Goal: Task Accomplishment & Management: Manage account settings

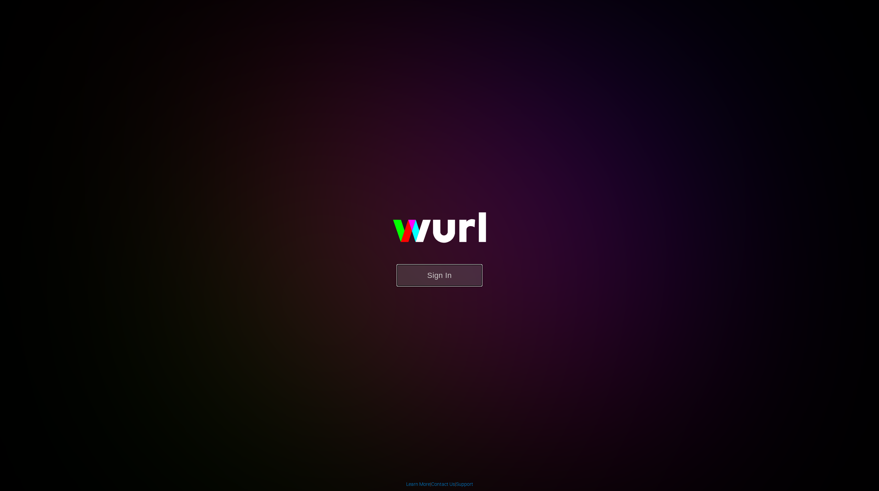
click at [427, 278] on button "Sign In" at bounding box center [439, 275] width 86 height 22
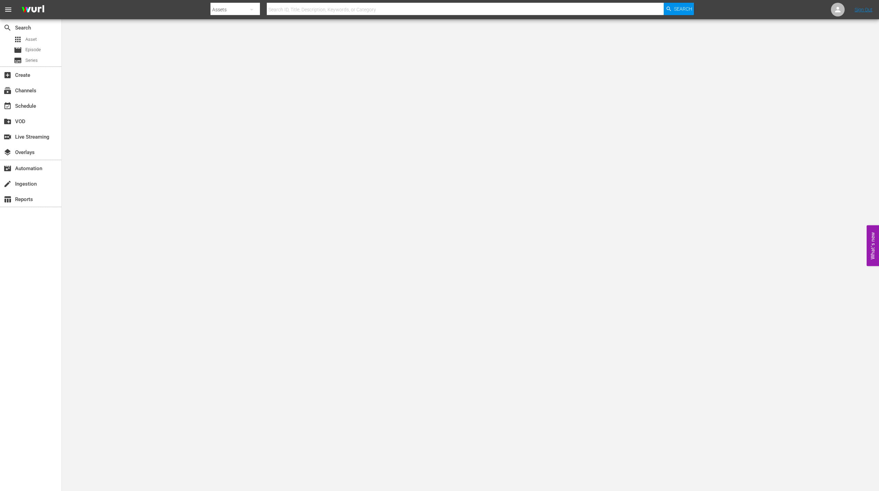
click at [236, 11] on div "Assets" at bounding box center [234, 9] width 49 height 19
click at [232, 27] on div "Channels" at bounding box center [232, 28] width 27 height 11
click at [301, 12] on input "text" at bounding box center [465, 9] width 397 height 16
type input "Anime x HIDIVE"
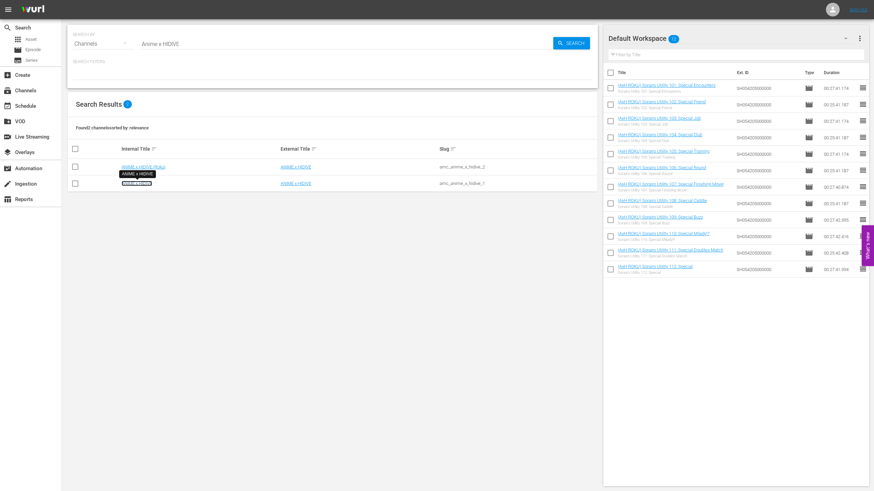
click at [141, 183] on link "ANIME x HIDIVE" at bounding box center [137, 183] width 31 height 5
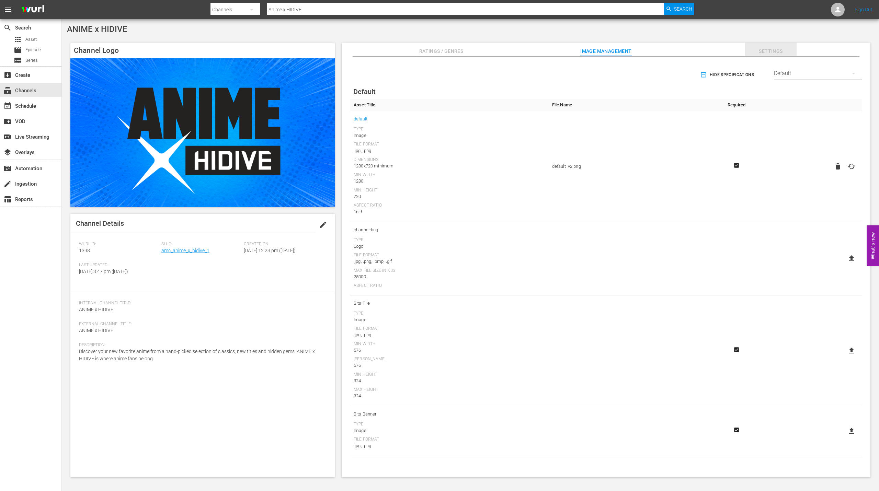
click at [768, 53] on span "Settings" at bounding box center [770, 51] width 51 height 9
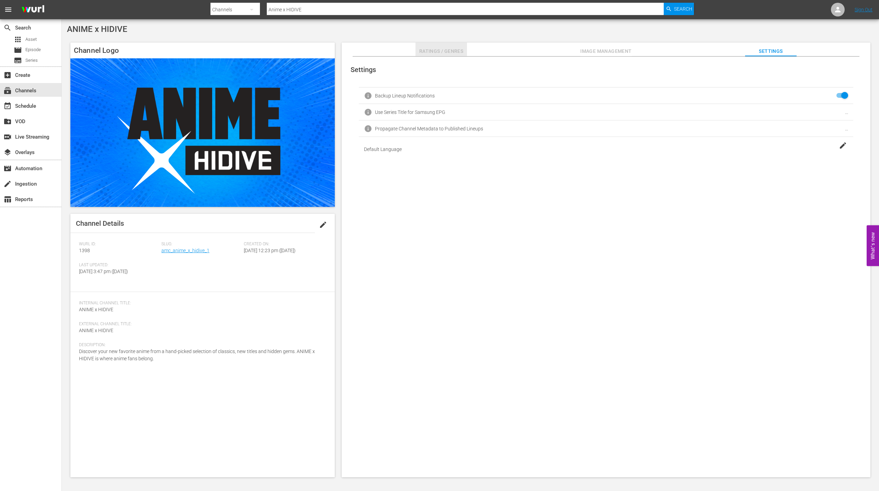
click at [440, 51] on span "Ratings / Genres" at bounding box center [440, 51] width 51 height 9
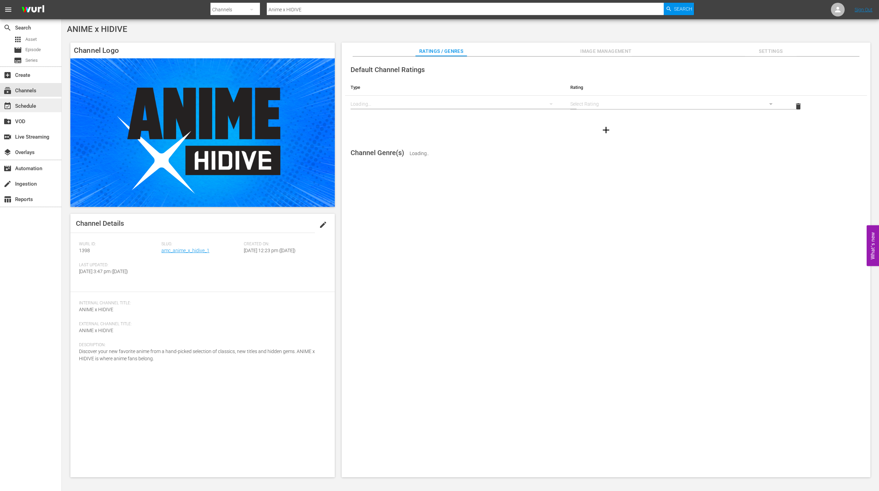
click at [21, 107] on div "event_available Schedule" at bounding box center [19, 105] width 38 height 6
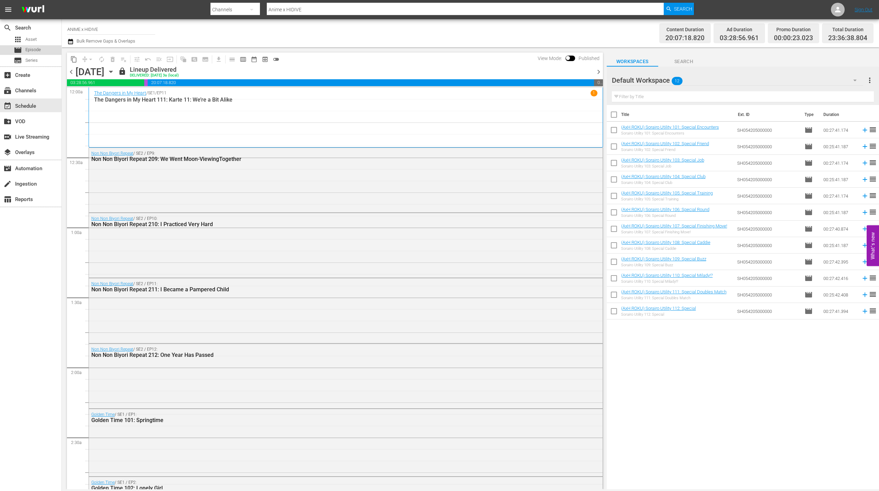
click at [34, 48] on span "Episode" at bounding box center [32, 49] width 15 height 7
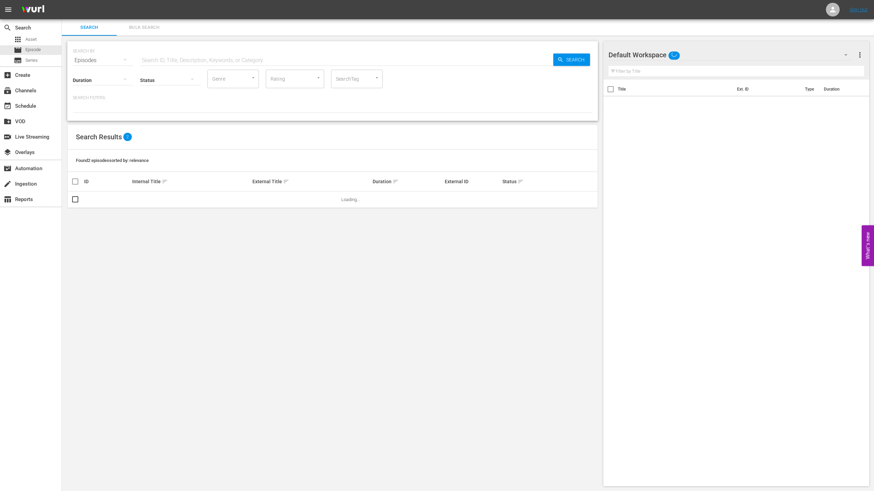
click at [190, 61] on input "text" at bounding box center [346, 60] width 413 height 16
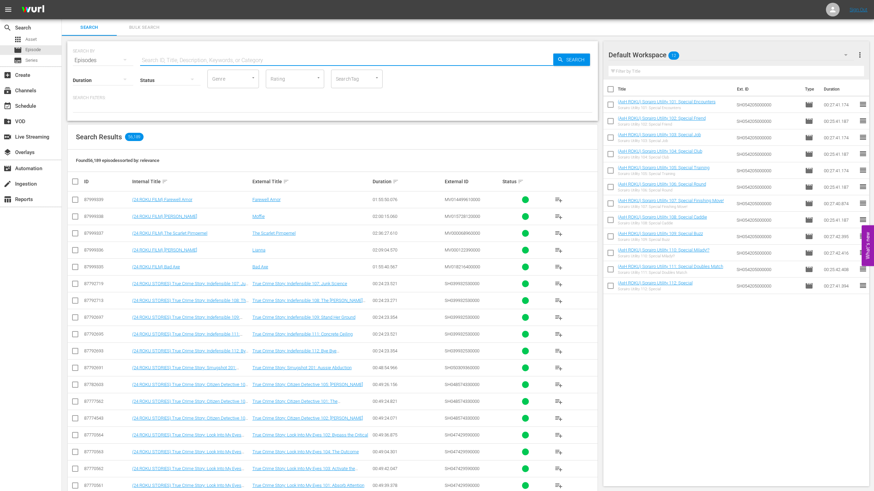
click at [469, 131] on div "Search Results 56,189" at bounding box center [333, 137] width 530 height 25
click at [165, 60] on input "text" at bounding box center [346, 60] width 413 height 16
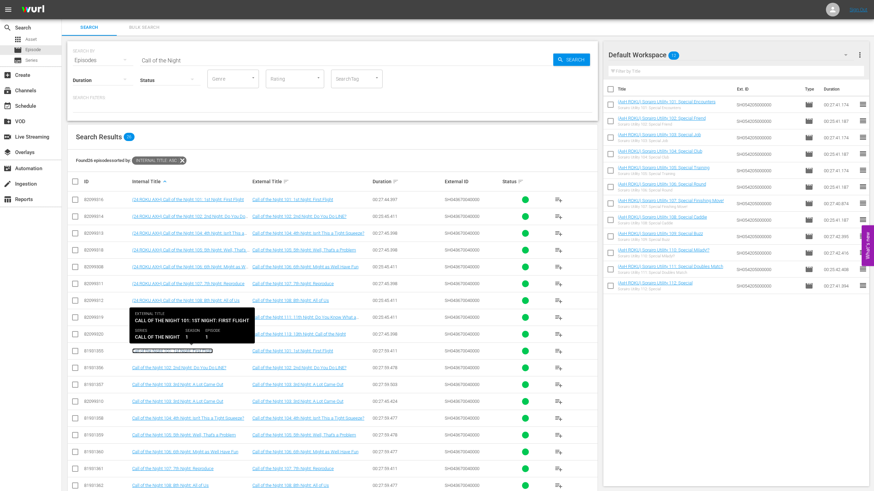
click at [144, 352] on link "Call of the Night 101: 1st Night: First Flight" at bounding box center [172, 350] width 81 height 5
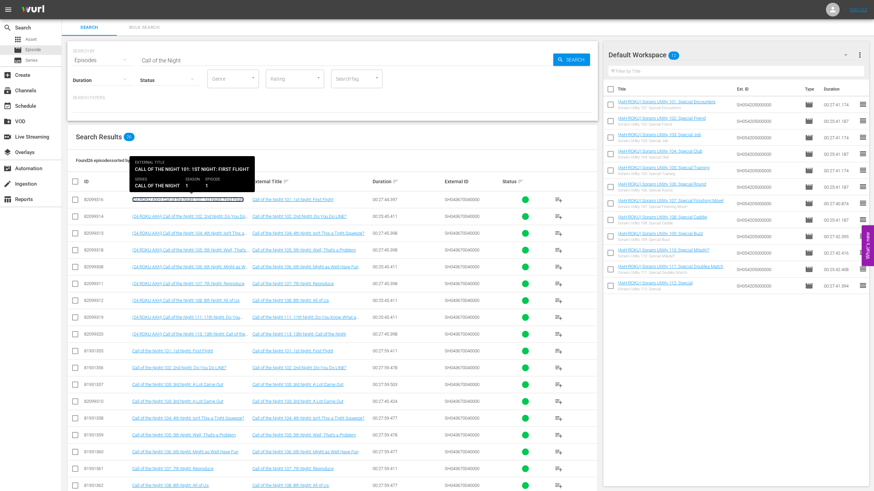
click at [136, 200] on link "(24 ROKU AXH) Call of the Night 101: 1st Night: First Flight" at bounding box center [188, 199] width 112 height 5
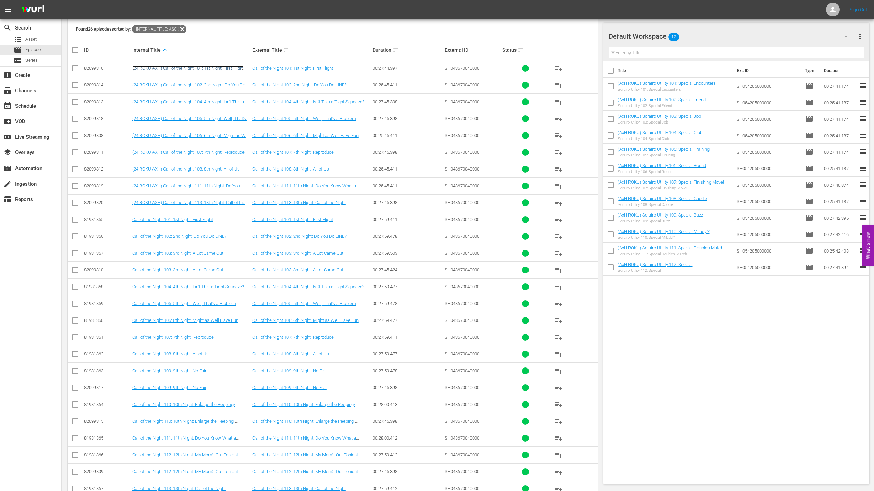
scroll to position [150, 0]
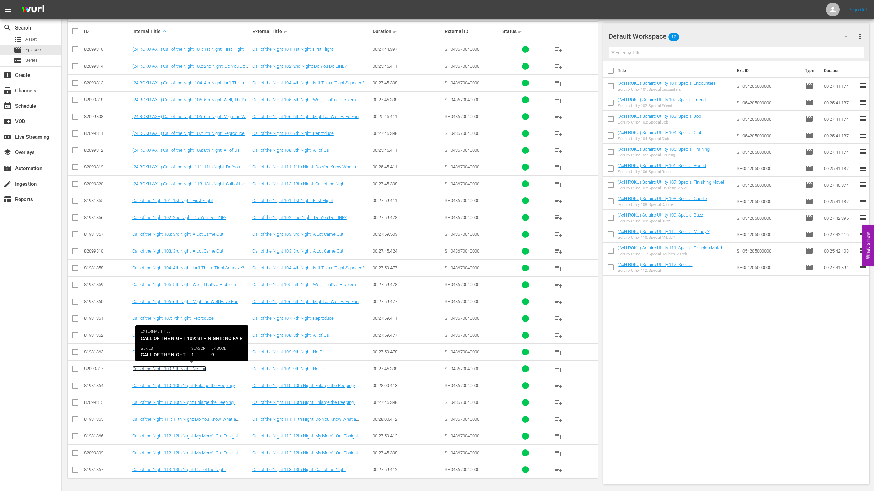
click at [150, 370] on link "Call of the Night 109: 9th Night: No Fair" at bounding box center [169, 368] width 74 height 5
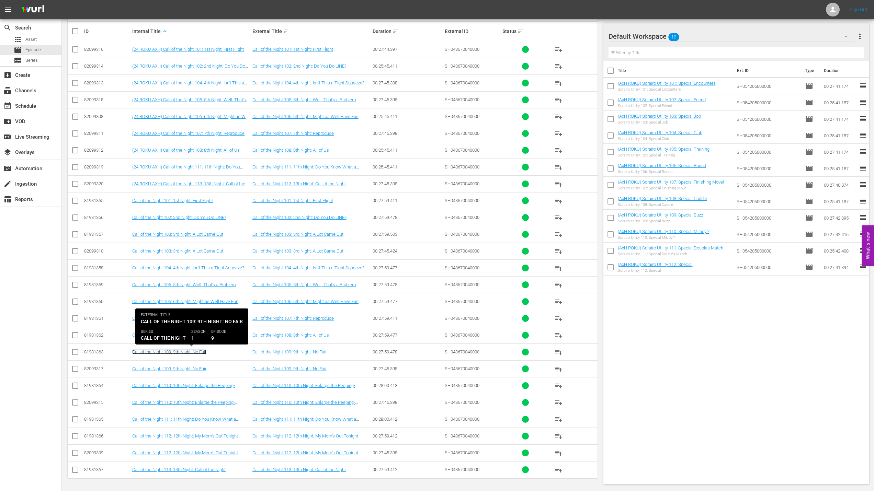
click at [137, 350] on link "Call of the Night 109: 9th Night: No Fair" at bounding box center [169, 351] width 74 height 5
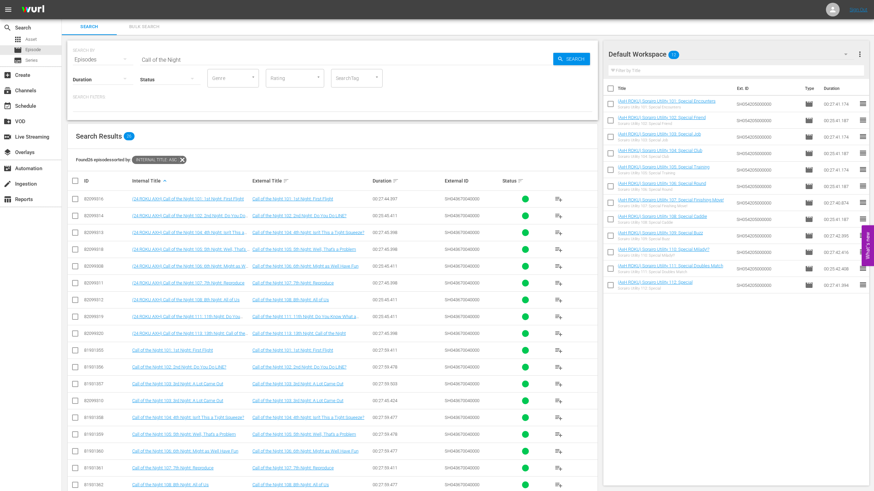
scroll to position [0, 0]
click at [144, 60] on input "Call of the Night" at bounding box center [346, 60] width 413 height 16
type input "call of the Night"
drag, startPoint x: 30, startPoint y: 387, endPoint x: 25, endPoint y: 387, distance: 4.5
click at [30, 387] on div "search Search apps Asset movie Episode subtitles Series add_box Create subscrip…" at bounding box center [31, 264] width 62 height 491
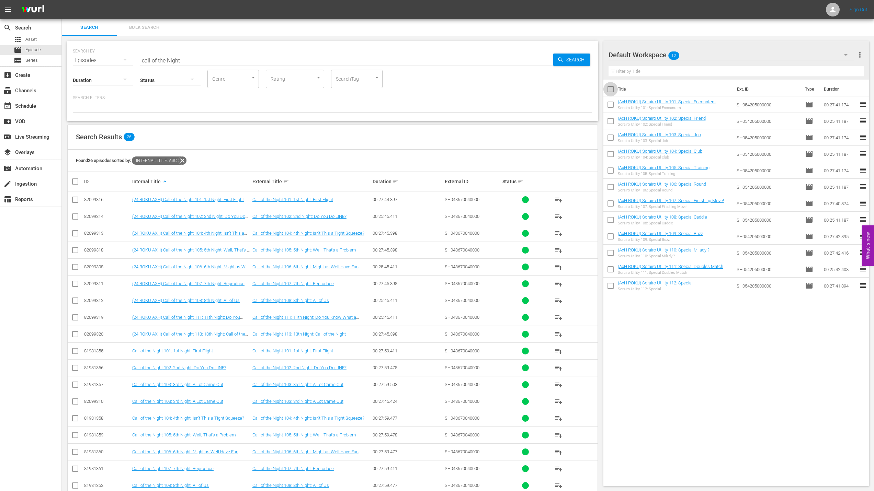
click at [614, 91] on input "checkbox" at bounding box center [610, 90] width 14 height 14
checkbox input "true"
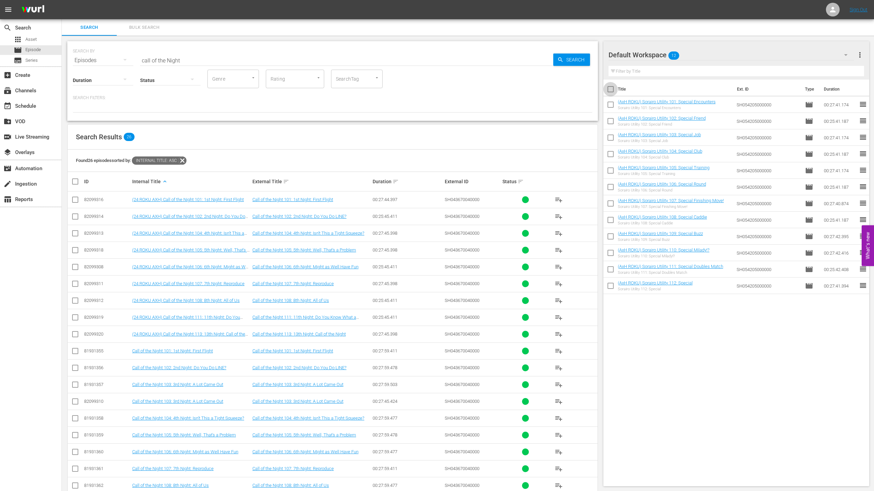
checkbox input "true"
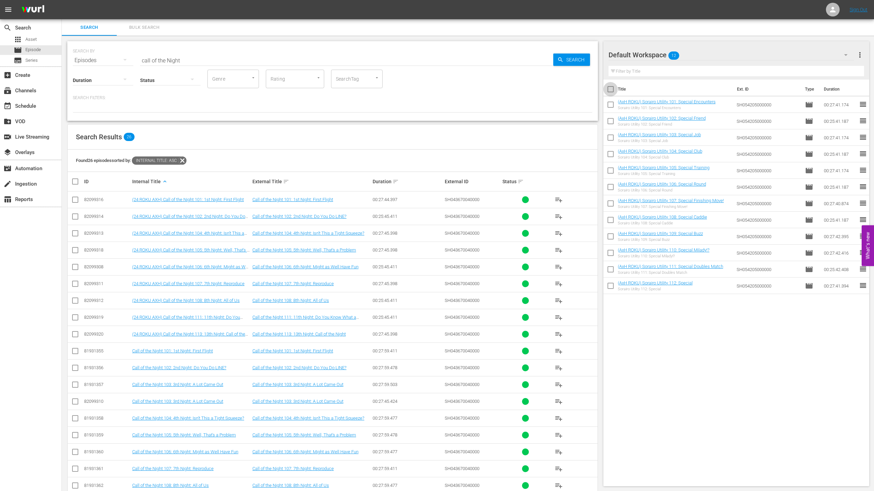
checkbox input "true"
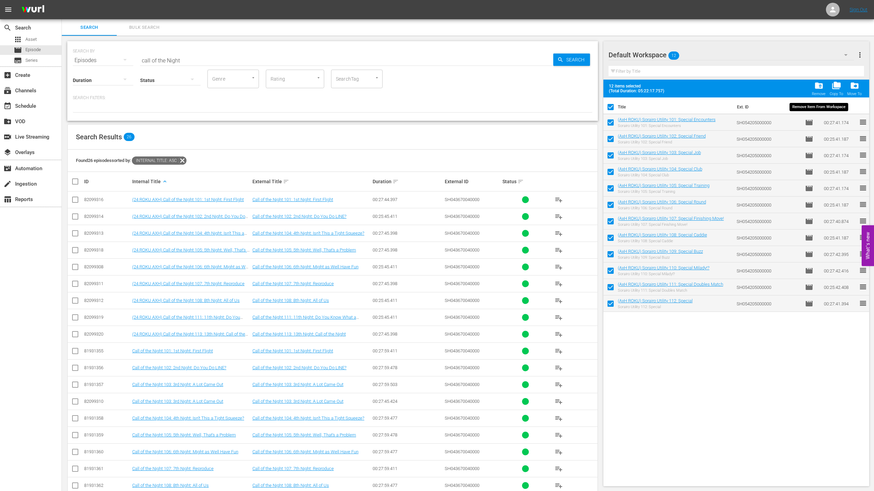
click at [818, 85] on span "folder_delete" at bounding box center [818, 85] width 9 height 9
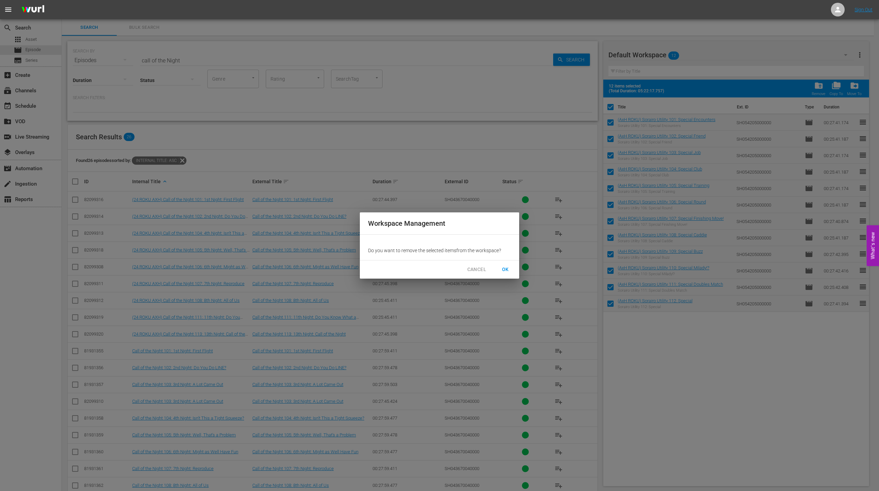
click at [509, 270] on span "OK" at bounding box center [505, 269] width 11 height 9
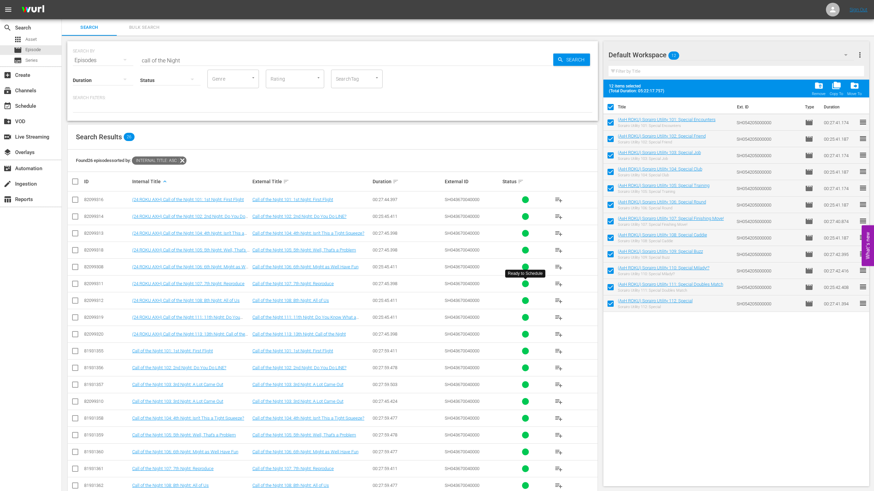
checkbox input "false"
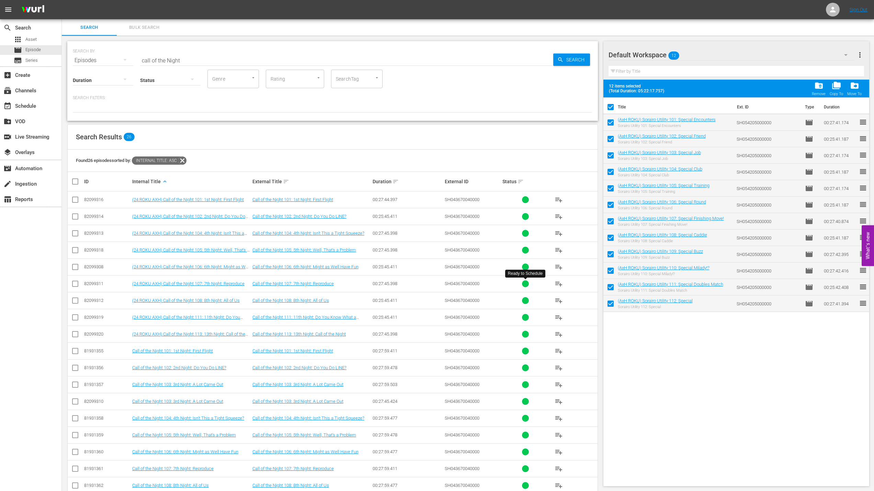
checkbox input "false"
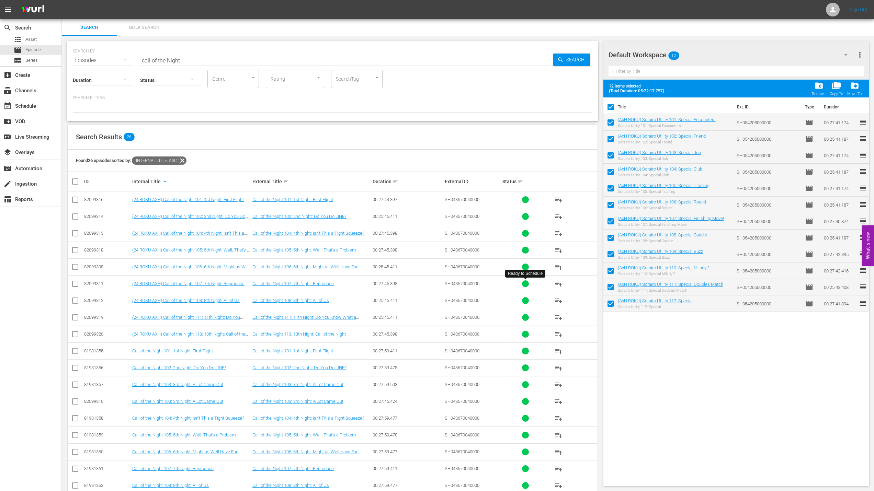
checkbox input "false"
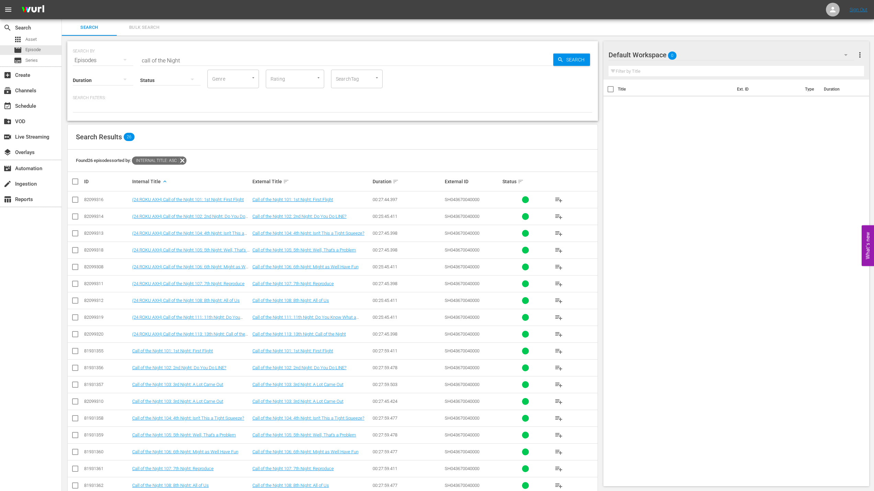
click at [74, 180] on input "checkbox" at bounding box center [78, 181] width 14 height 8
checkbox input "true"
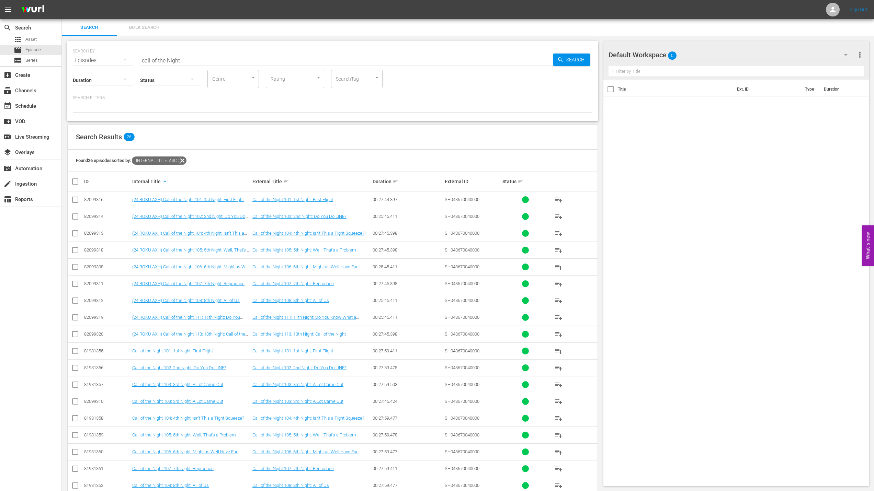
checkbox input "true"
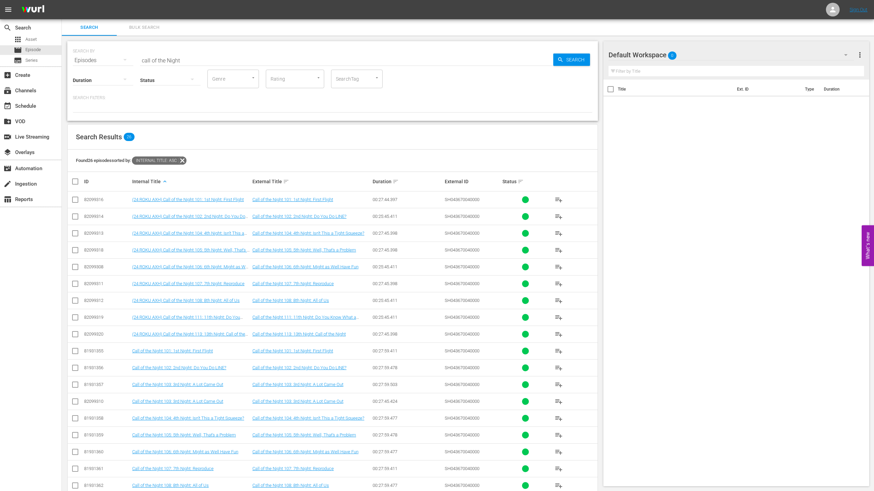
checkbox input "true"
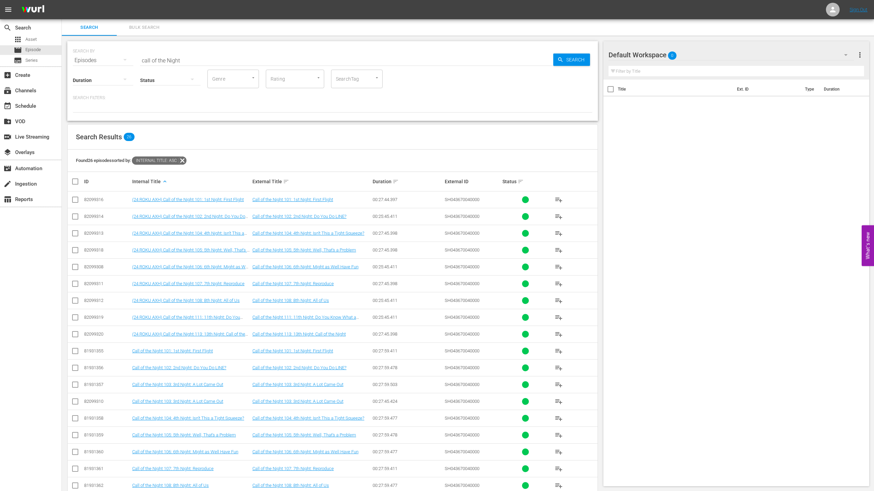
checkbox input "true"
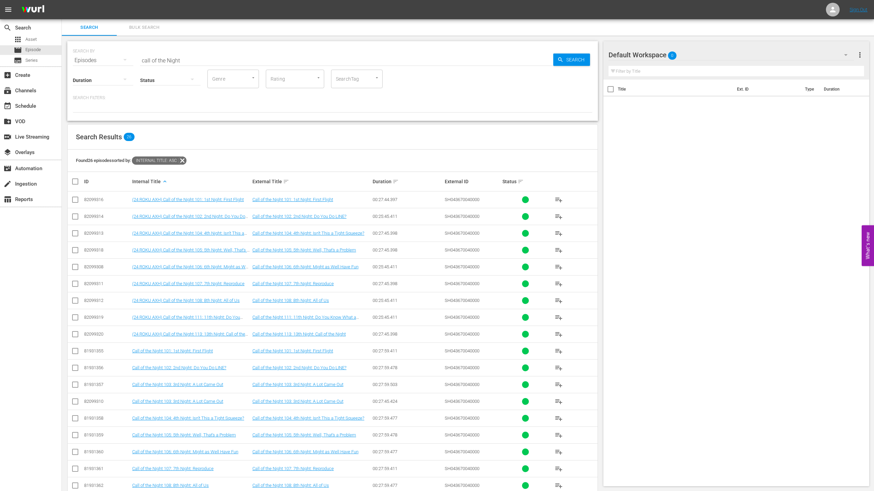
checkbox input "true"
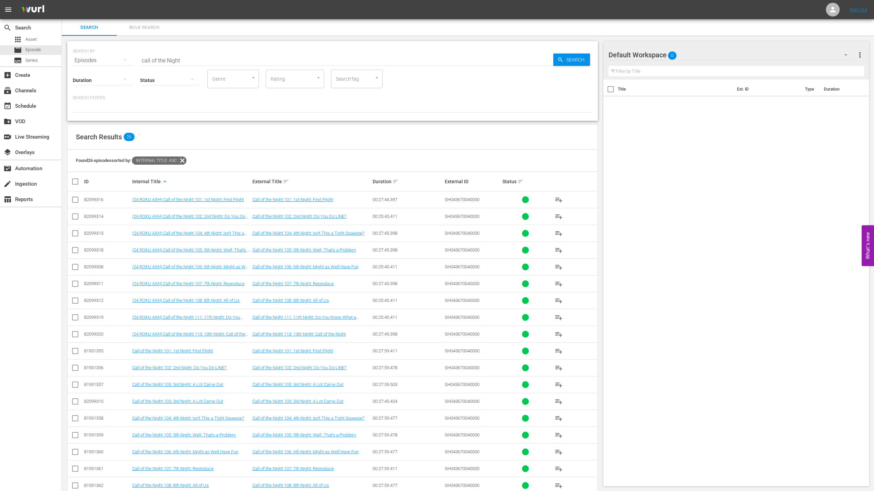
checkbox input "true"
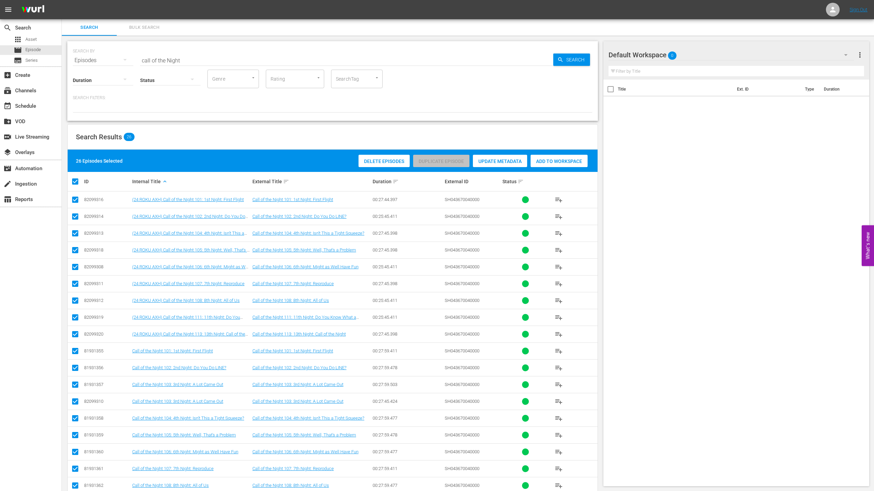
click at [550, 161] on span "Add to Workspace" at bounding box center [558, 161] width 57 height 5
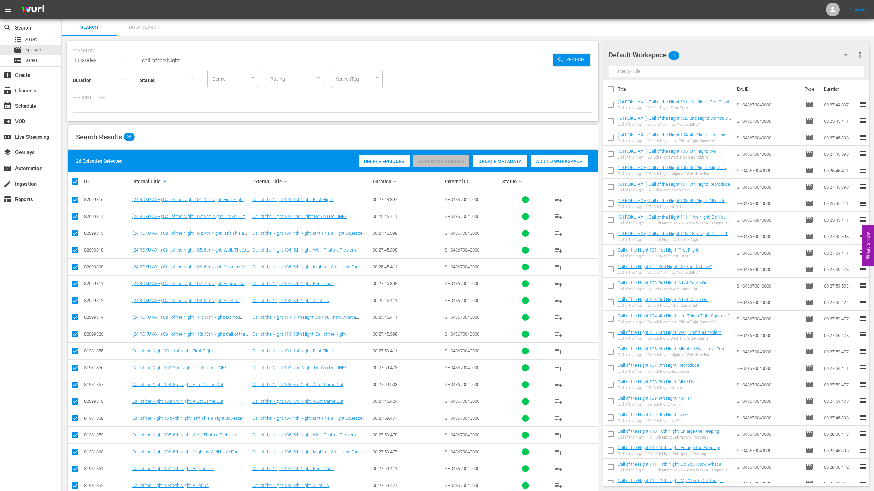
click at [846, 55] on icon "button" at bounding box center [845, 55] width 3 height 2
click at [846, 55] on div "Default Workspace (0)" at bounding box center [437, 245] width 874 height 491
click at [859, 56] on span "more_vert" at bounding box center [859, 55] width 8 height 8
click at [803, 105] on div "Enable Workspace Item Reposition" at bounding box center [815, 105] width 81 height 12
click at [845, 56] on icon "button" at bounding box center [845, 55] width 8 height 8
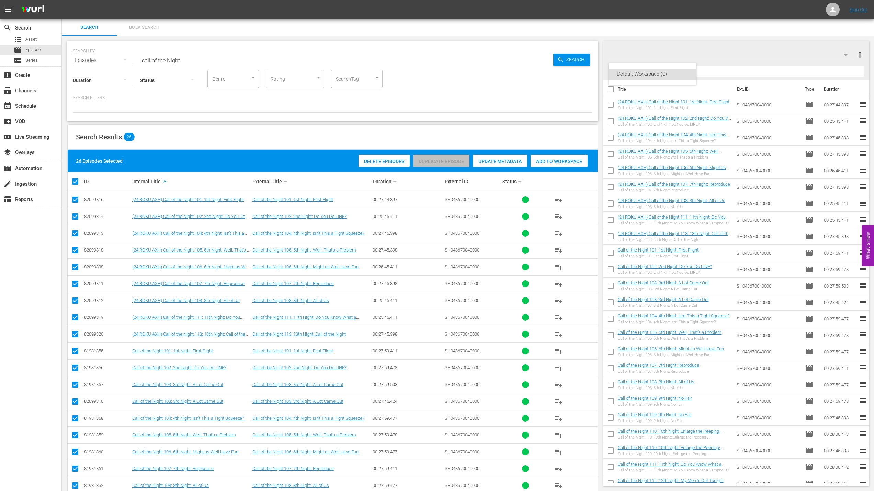
click at [845, 56] on div "Default Workspace (0)" at bounding box center [437, 245] width 874 height 491
click at [860, 55] on span "more_vert" at bounding box center [859, 55] width 8 height 8
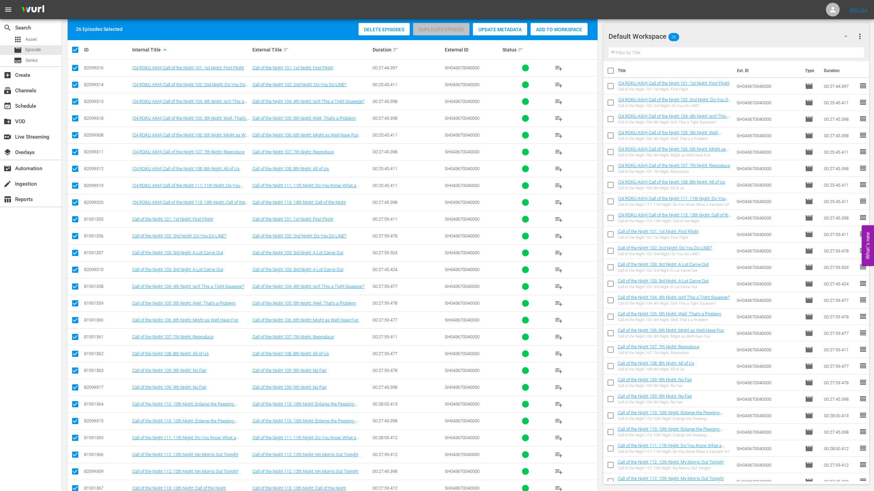
scroll to position [116, 0]
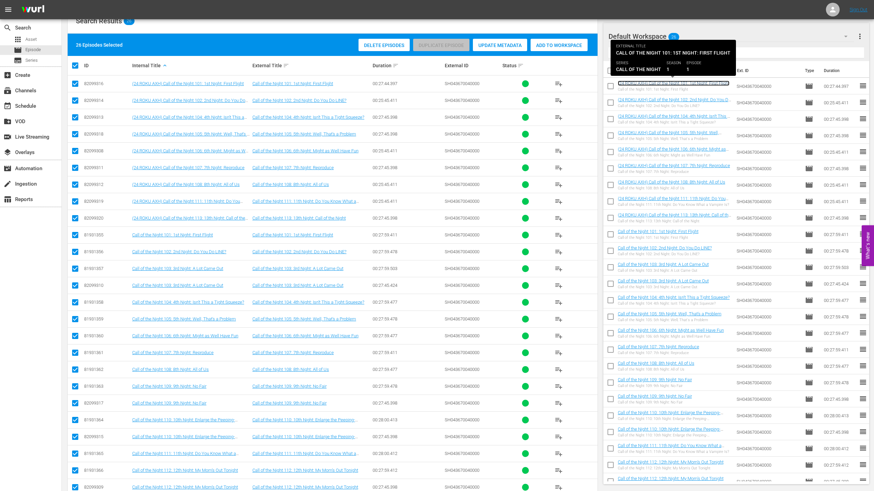
click at [667, 82] on link "(24 ROKU AXH) Call of the Night 101: 1st Night: First Flight" at bounding box center [674, 83] width 112 height 5
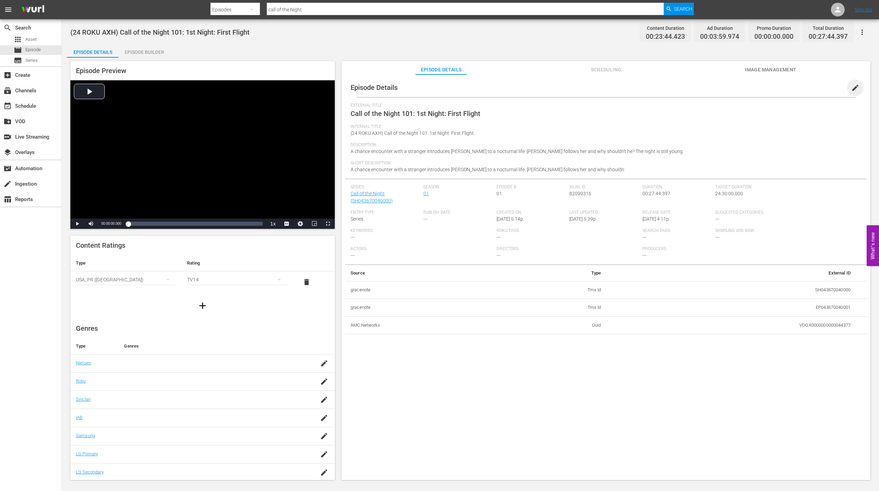
click at [852, 85] on span "edit" at bounding box center [855, 88] width 8 height 8
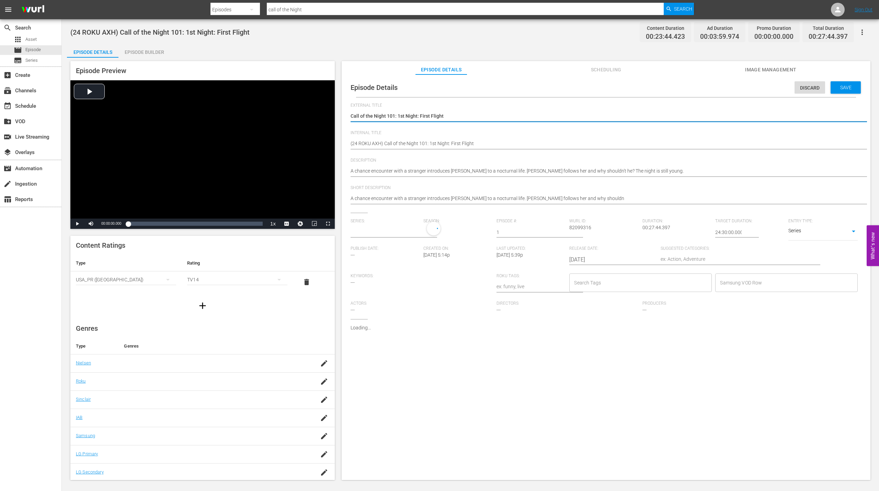
type input "Call of the Night"
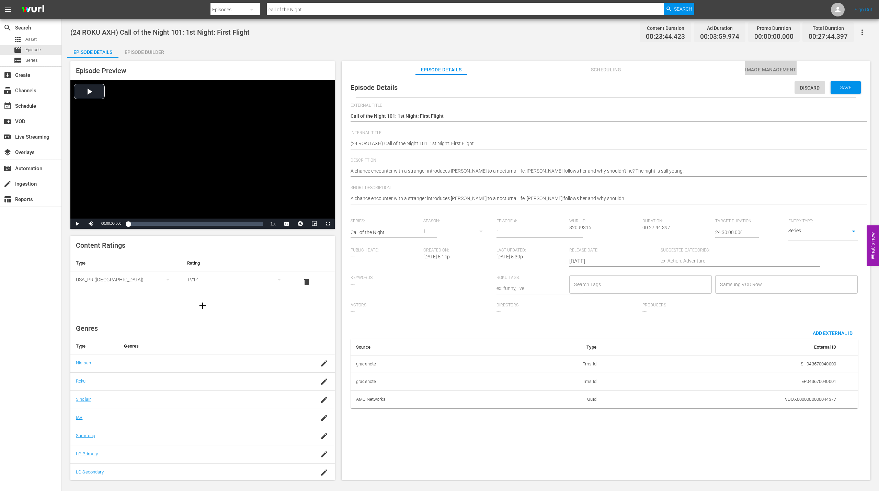
click at [780, 69] on span "Image Management" at bounding box center [770, 70] width 51 height 9
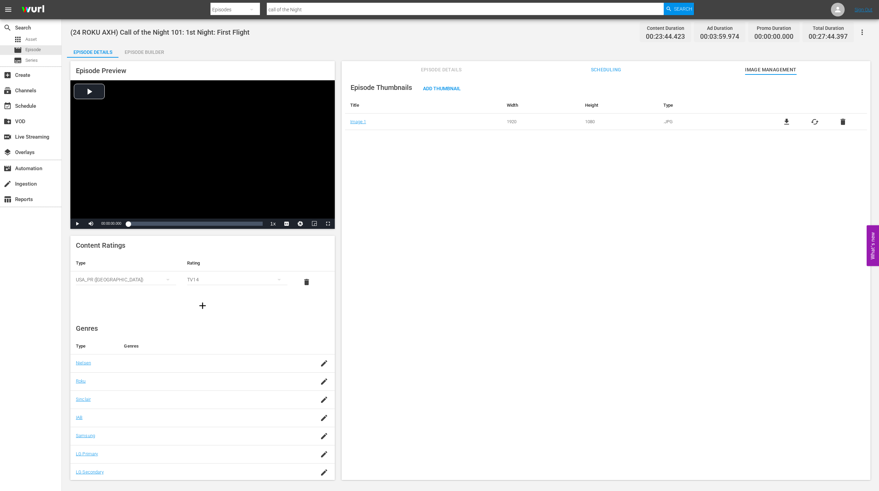
click at [426, 70] on span "Episode Details" at bounding box center [440, 70] width 51 height 9
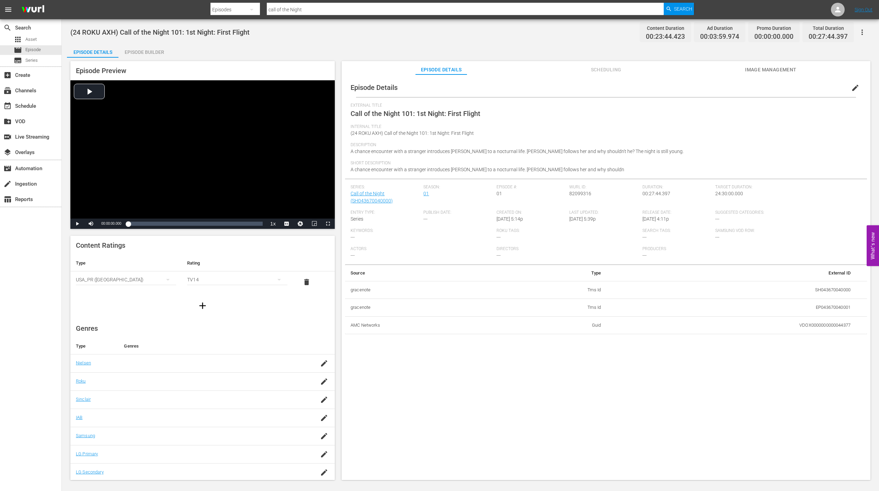
click at [599, 69] on span "Scheduling" at bounding box center [605, 70] width 51 height 9
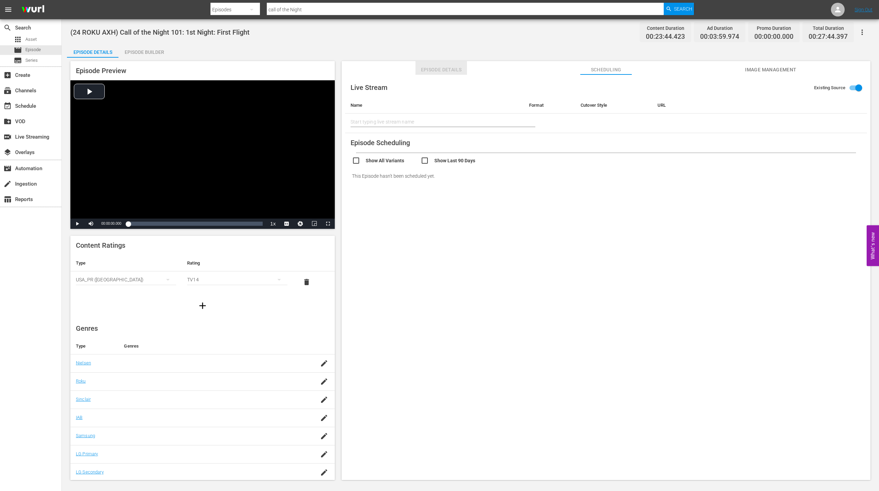
click at [434, 70] on span "Episode Details" at bounding box center [440, 70] width 51 height 9
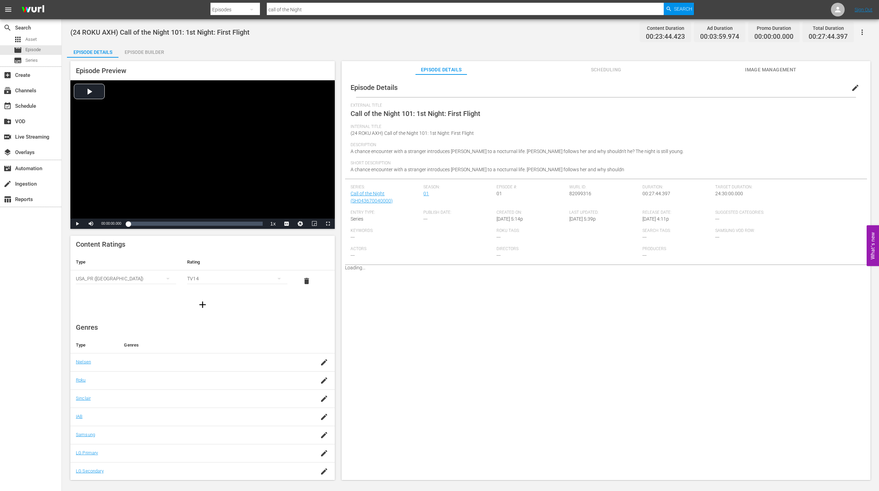
scroll to position [2, 0]
click at [287, 224] on span "Video Player" at bounding box center [287, 224] width 0 height 0
click at [289, 199] on span "english" at bounding box center [286, 199] width 13 height 5
click at [30, 38] on span "Asset" at bounding box center [30, 39] width 11 height 7
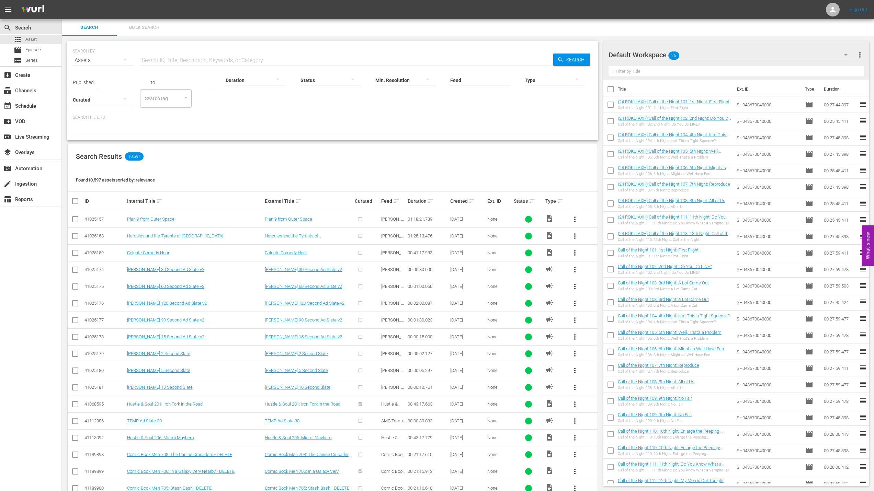
click at [165, 58] on input "text" at bounding box center [346, 60] width 413 height 16
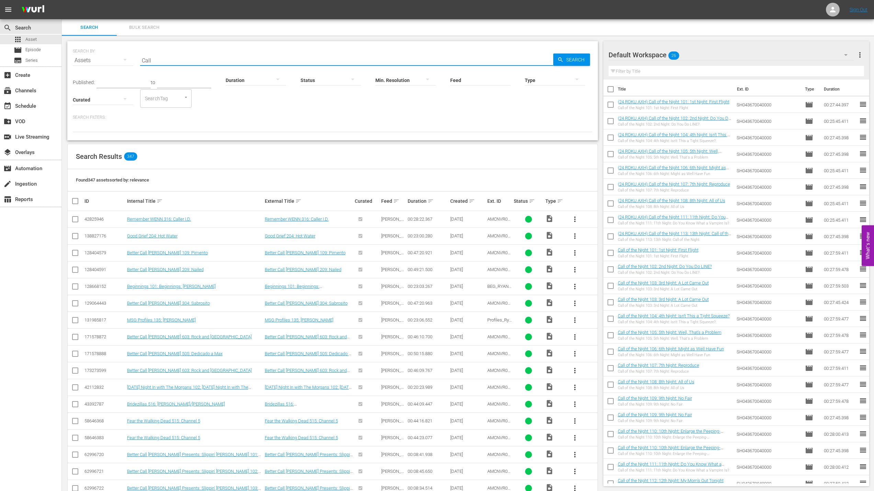
type input "call of the Night"
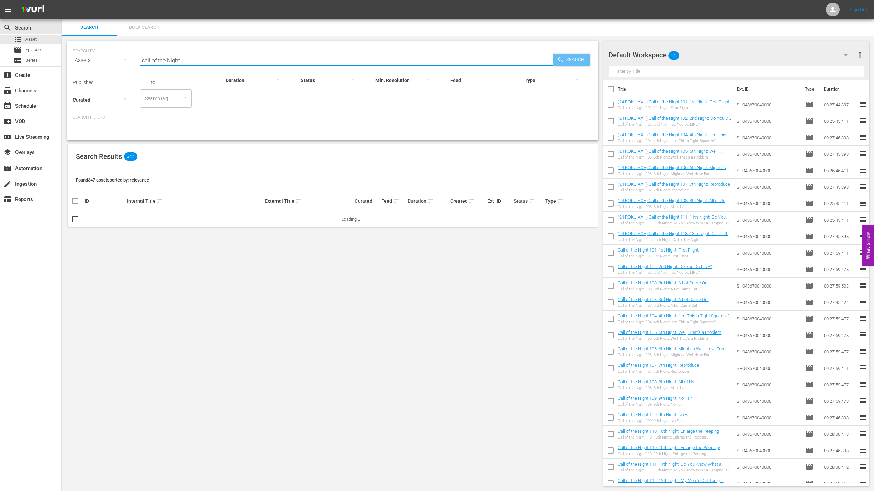
click at [578, 62] on span "Search" at bounding box center [576, 60] width 26 height 12
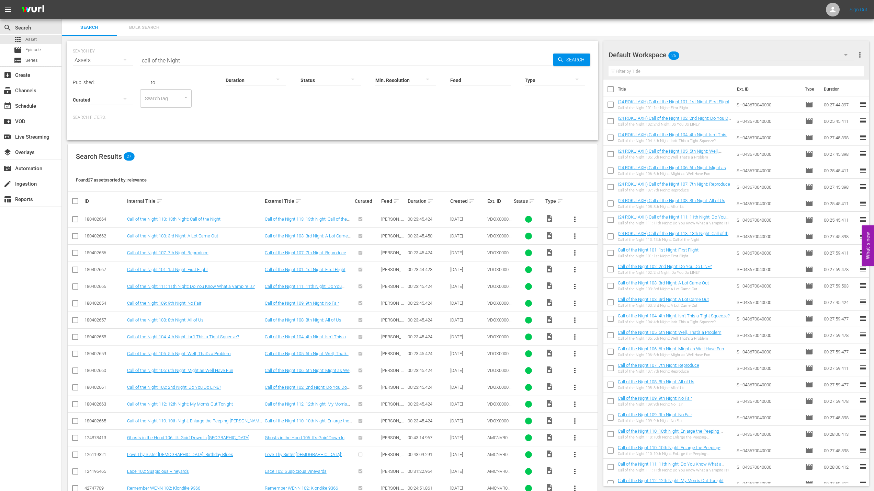
click at [145, 203] on div "Internal Title sort" at bounding box center [195, 201] width 136 height 8
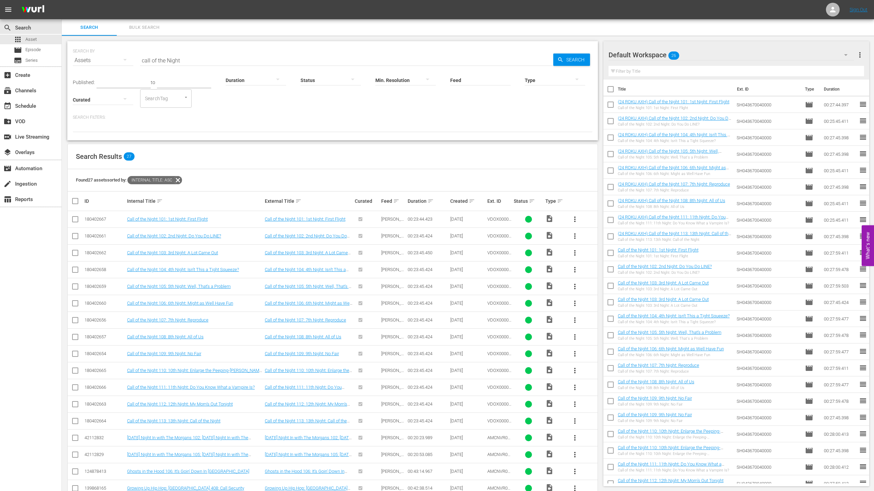
click at [576, 219] on span "more_vert" at bounding box center [575, 219] width 8 height 8
click at [607, 275] on div "Episode" at bounding box center [611, 271] width 47 height 16
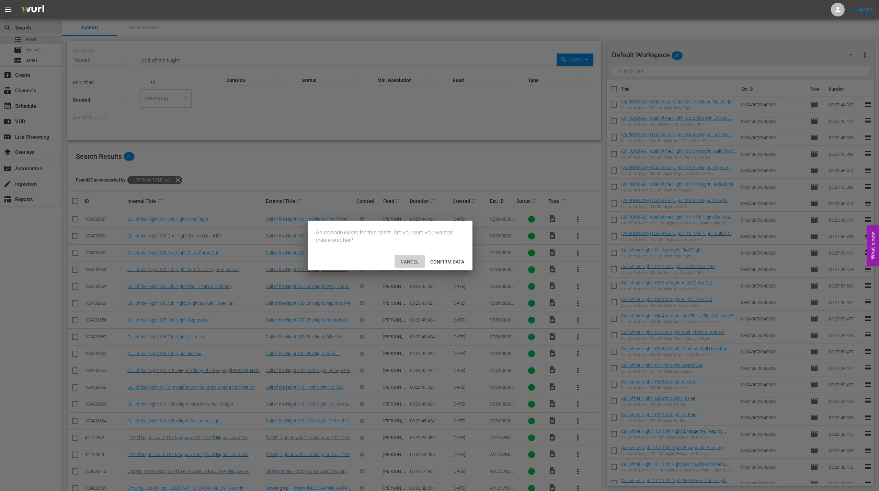
drag, startPoint x: 400, startPoint y: 261, endPoint x: 400, endPoint y: 265, distance: 4.5
click at [400, 261] on span "Cancel" at bounding box center [409, 261] width 29 height 5
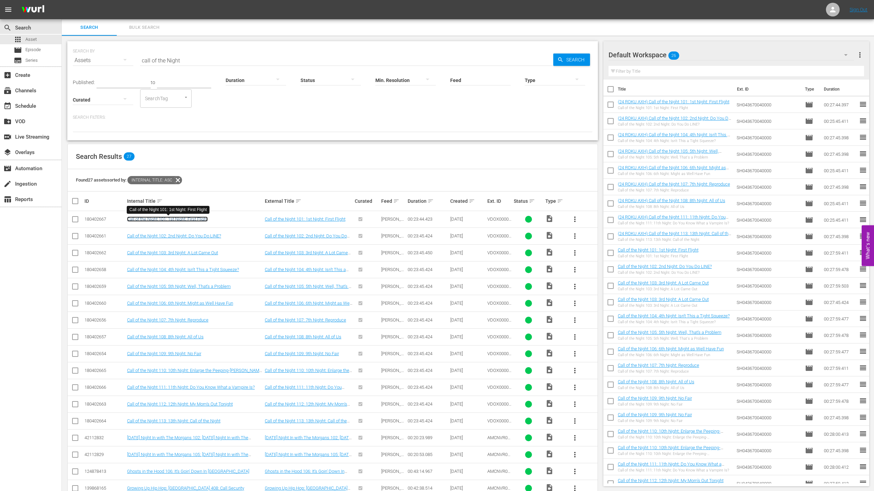
click at [151, 218] on link "Call of the Night 101: 1st Night: First Flight" at bounding box center [167, 219] width 81 height 5
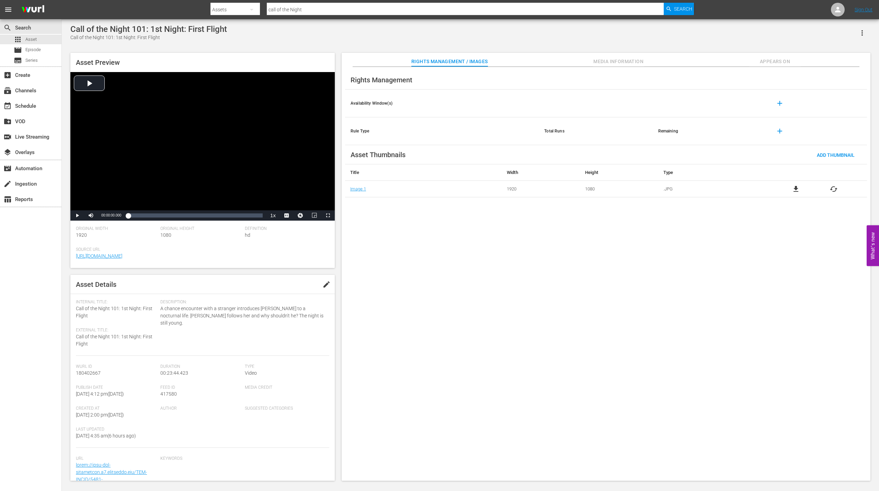
click at [324, 283] on span "edit" at bounding box center [326, 284] width 8 height 8
click at [509, 422] on div "Rights Management Availability Window(s) add Rule Type Total Runs Remaining add…" at bounding box center [606, 274] width 529 height 414
click at [273, 286] on span "Discard" at bounding box center [283, 284] width 31 height 5
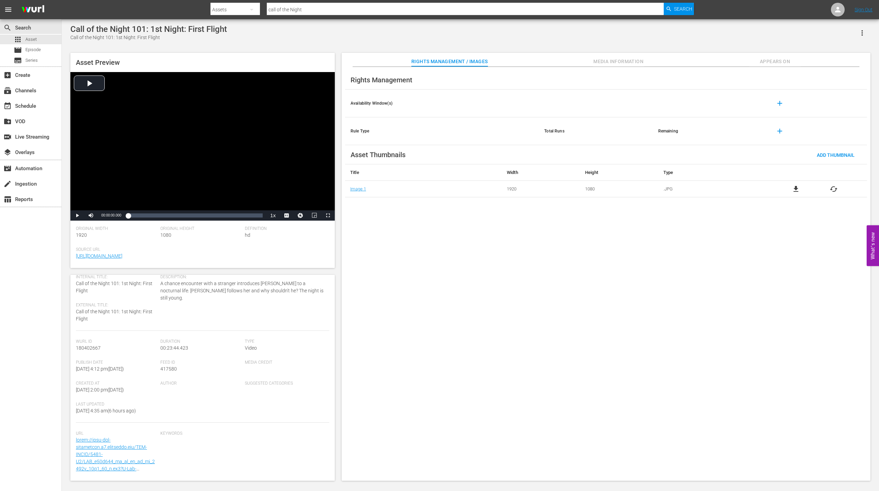
scroll to position [47, 0]
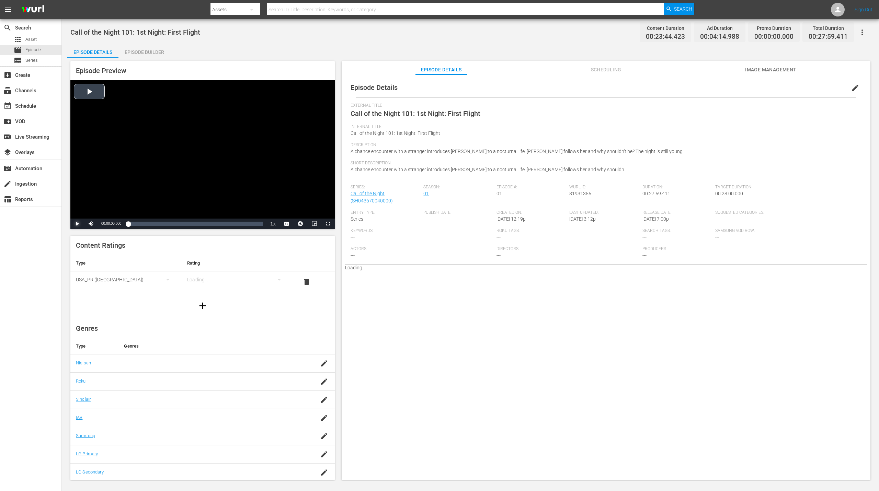
click at [77, 224] on span "Video Player" at bounding box center [77, 224] width 0 height 0
click at [83, 89] on div "Video Player" at bounding box center [202, 149] width 264 height 138
click at [91, 88] on div "Video Player" at bounding box center [202, 149] width 264 height 138
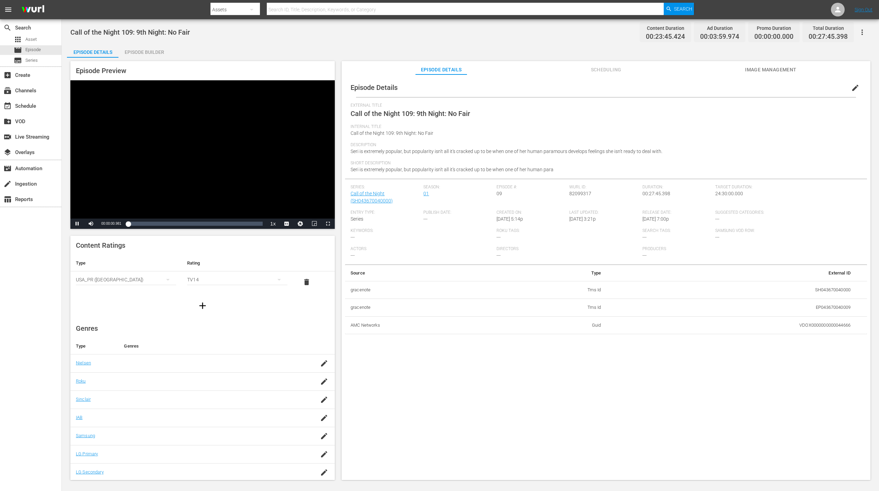
click at [102, 118] on div "Video Player" at bounding box center [202, 149] width 264 height 138
click at [90, 89] on div "Video Player" at bounding box center [202, 149] width 264 height 138
click at [89, 93] on div "Video Player" at bounding box center [202, 149] width 264 height 138
click at [180, 223] on div "Loaded : 2.53% 00:10:42.657 Call of the Night 109: 9th Night: No Fair 00:00:00.…" at bounding box center [195, 223] width 135 height 7
click at [163, 194] on div "Video Player" at bounding box center [202, 149] width 264 height 138
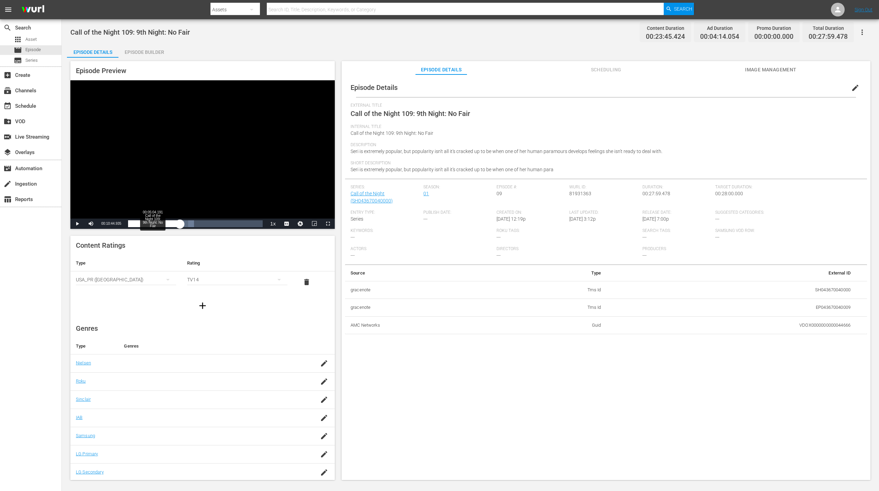
click at [152, 224] on div "Loaded : 48.87% 00:05:04.191 Call of the Night 109: 9th Night: No Fair 00:10:44…" at bounding box center [195, 223] width 135 height 7
click at [160, 184] on div "Video Player" at bounding box center [202, 149] width 264 height 138
